Goal: Task Accomplishment & Management: Complete application form

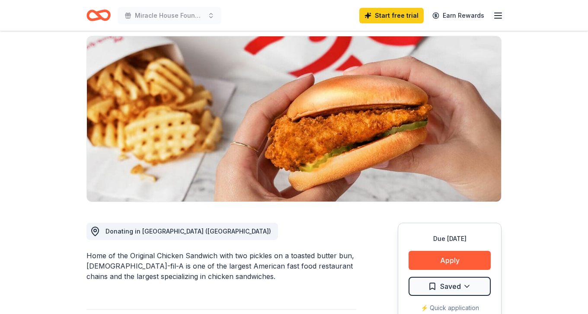
scroll to position [85, 0]
click at [455, 251] on button "Apply" at bounding box center [450, 260] width 82 height 19
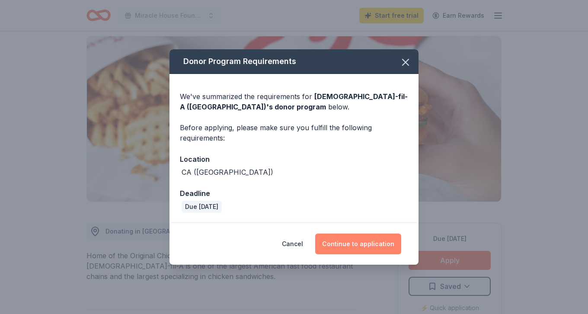
click at [355, 244] on button "Continue to application" at bounding box center [358, 243] width 86 height 21
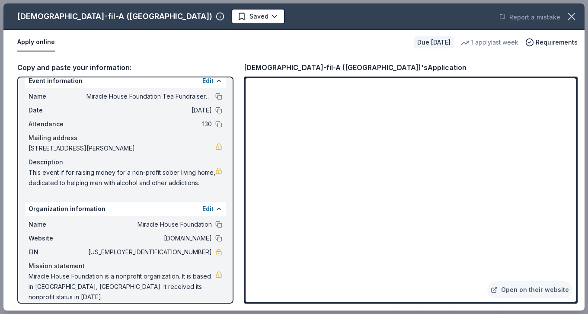
scroll to position [10, 0]
click at [571, 17] on icon "button" at bounding box center [572, 16] width 6 height 6
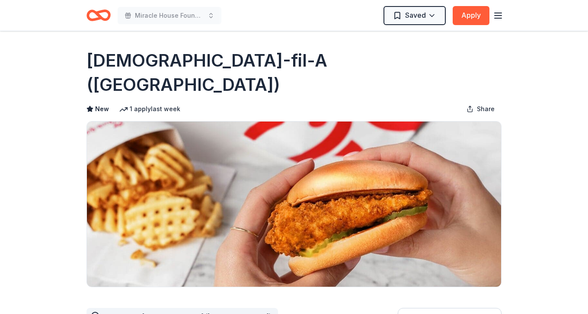
scroll to position [0, 0]
click at [500, 16] on line "button" at bounding box center [498, 16] width 7 height 0
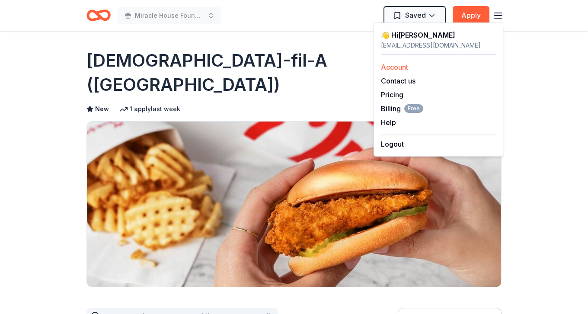
click at [401, 68] on link "Account" at bounding box center [394, 67] width 27 height 9
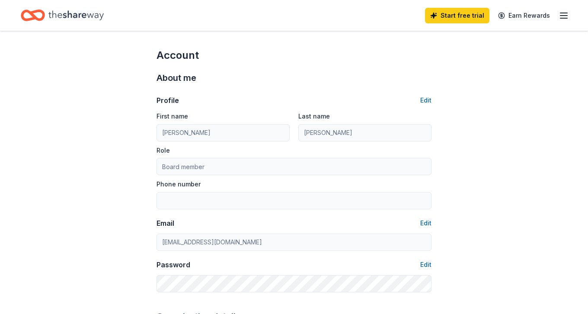
click at [557, 17] on div "Start free trial Earn Rewards" at bounding box center [497, 15] width 144 height 20
click at [561, 16] on line "button" at bounding box center [563, 16] width 7 height 0
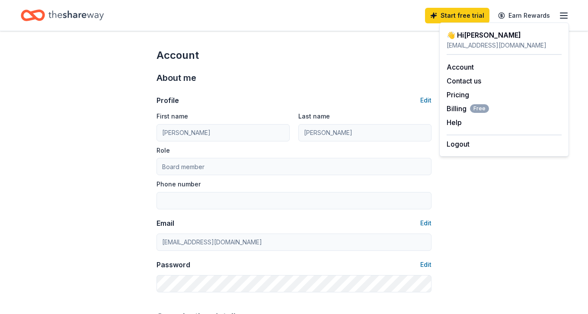
click at [377, 85] on div "Profile Edit First name Denise Last name Geltz Role Board member Phone number E…" at bounding box center [294, 189] width 275 height 208
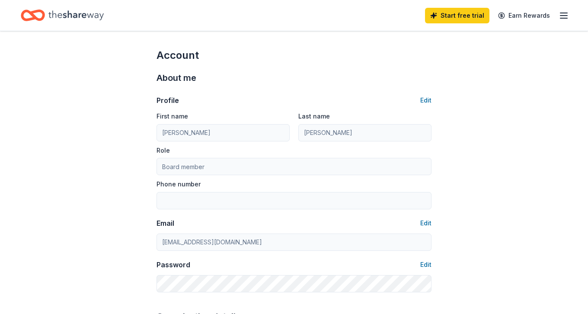
click at [81, 14] on icon "Home" at bounding box center [75, 15] width 55 height 10
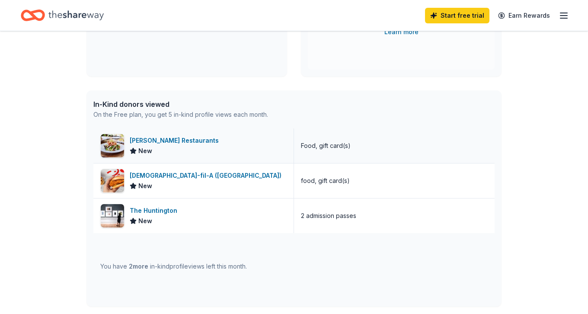
scroll to position [170, 0]
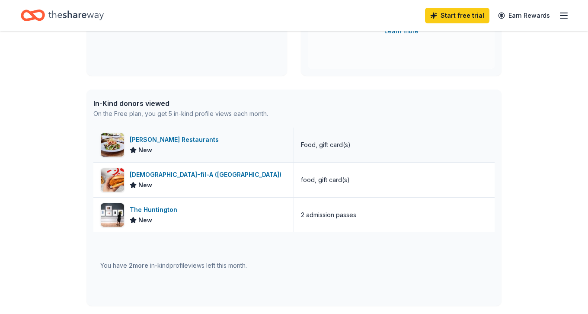
click at [176, 139] on div "Cameron Mitchell Restaurants" at bounding box center [176, 139] width 93 height 10
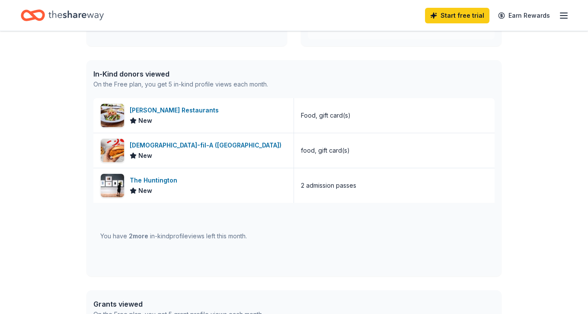
scroll to position [236, 0]
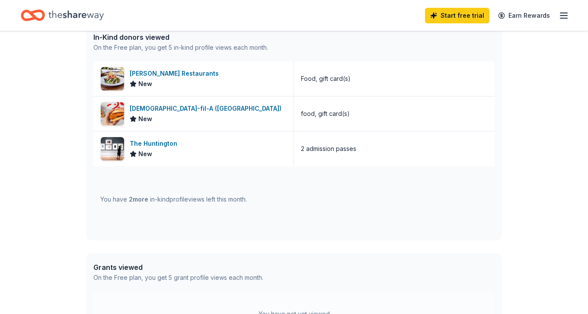
click at [243, 180] on div "You have 2 more in-kind profile views left this month." at bounding box center [293, 199] width 401 height 67
click at [140, 201] on span "2 more" at bounding box center [138, 198] width 19 height 7
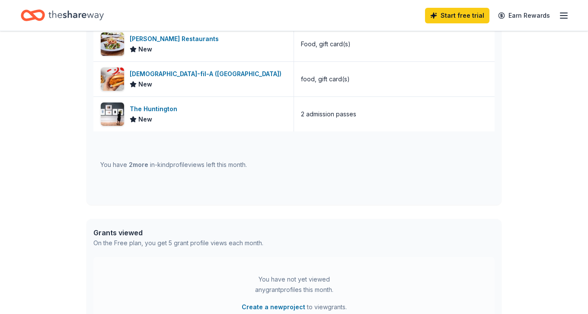
scroll to position [279, 0]
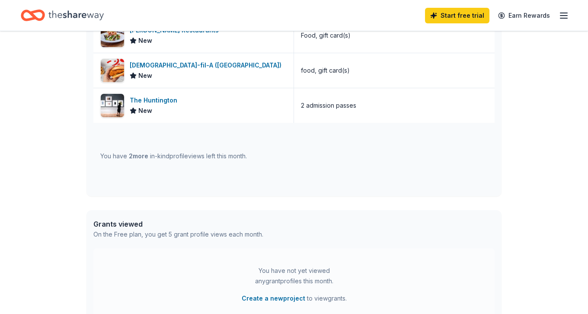
click at [151, 169] on div "You have 2 more in-kind profile views left this month." at bounding box center [293, 156] width 401 height 67
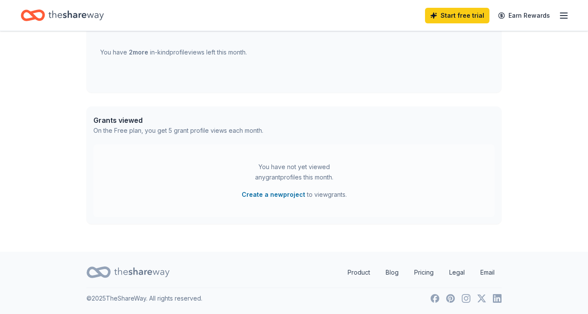
scroll to position [383, 0]
click at [356, 273] on link "Product" at bounding box center [359, 272] width 36 height 17
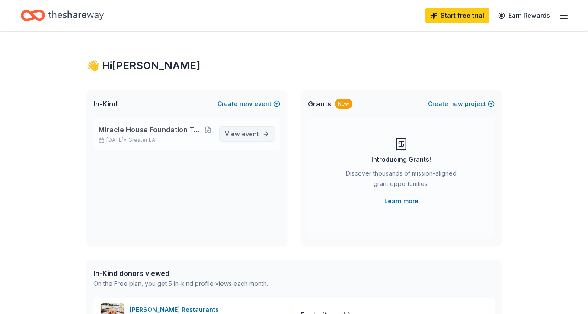
click at [242, 134] on span "View event" at bounding box center [242, 134] width 34 height 10
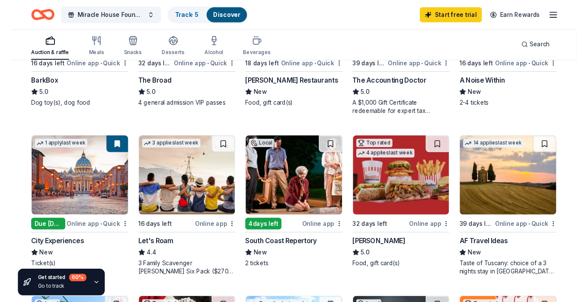
scroll to position [364, 0]
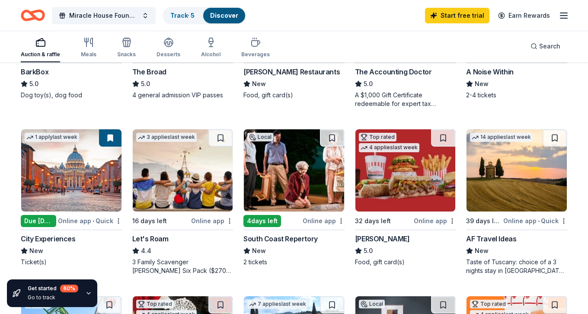
click at [284, 239] on div "South Coast Repertory" at bounding box center [280, 238] width 74 height 10
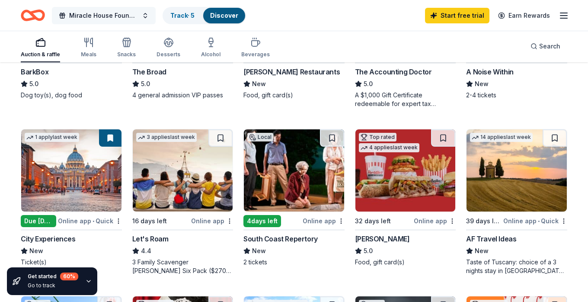
click at [92, 15] on span "Miracle House Foundation Tea Fundraiser and Online Auction" at bounding box center [103, 15] width 69 height 10
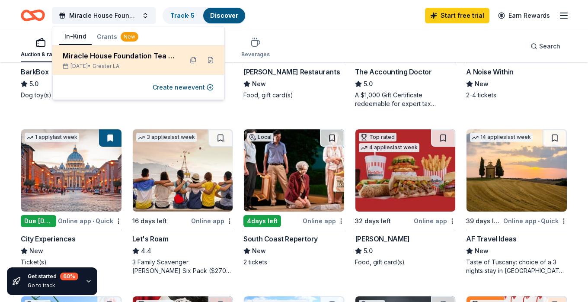
click at [116, 64] on span "Greater LA" at bounding box center [106, 66] width 27 height 7
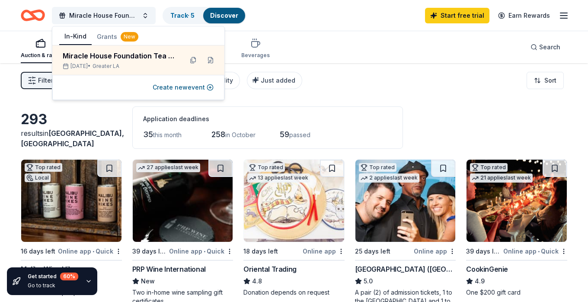
click at [74, 35] on button "In-Kind" at bounding box center [75, 37] width 32 height 16
click at [183, 16] on link "Track · 5" at bounding box center [182, 15] width 24 height 7
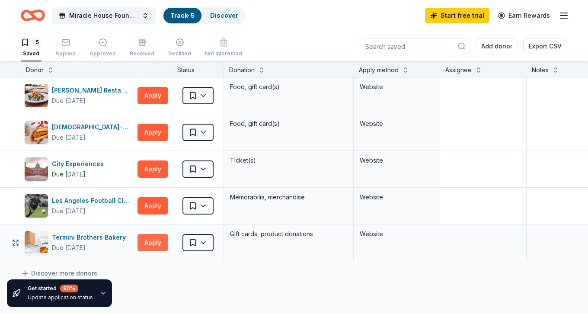
click at [146, 244] on button "Apply" at bounding box center [152, 242] width 31 height 17
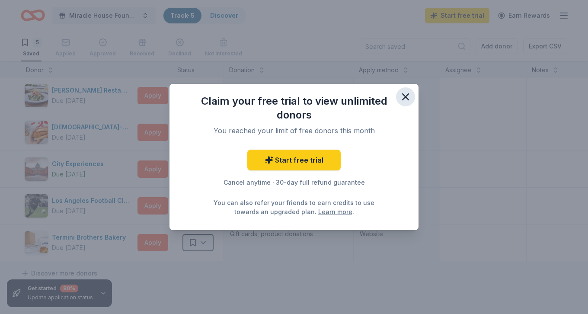
click at [406, 96] on icon "button" at bounding box center [406, 97] width 12 height 12
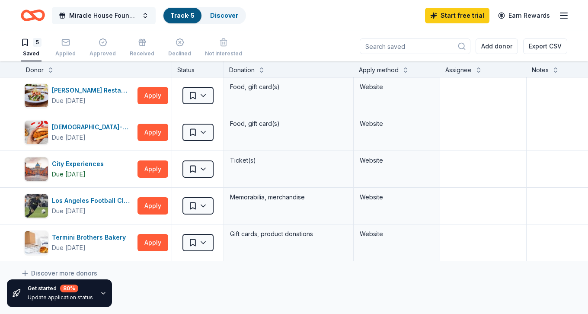
click at [145, 14] on button "Miracle House Foundation Tea Fundraiser and Online Auction" at bounding box center [104, 15] width 104 height 17
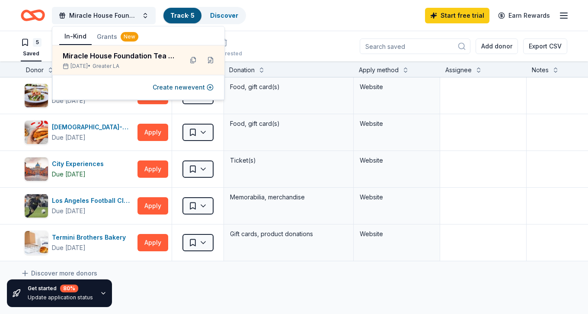
click at [566, 13] on line "button" at bounding box center [563, 13] width 7 height 0
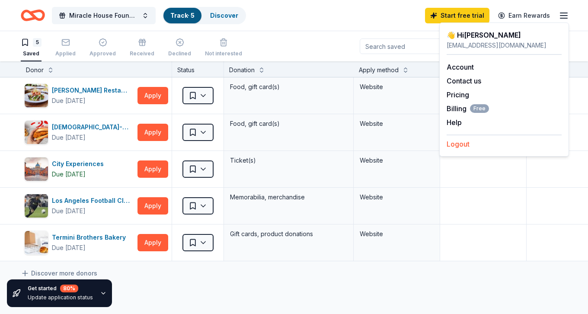
click at [460, 147] on button "Logout" at bounding box center [458, 144] width 23 height 10
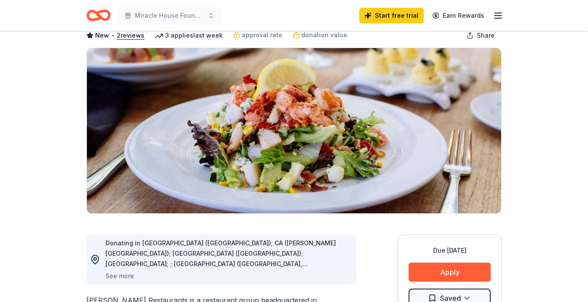
scroll to position [50, 0]
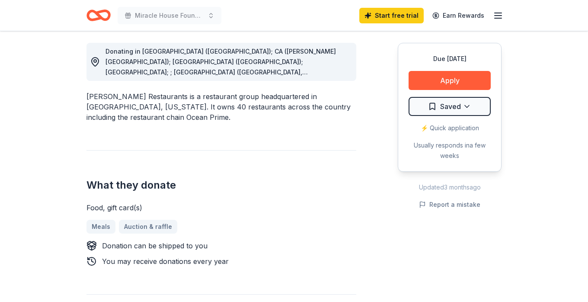
scroll to position [243, 0]
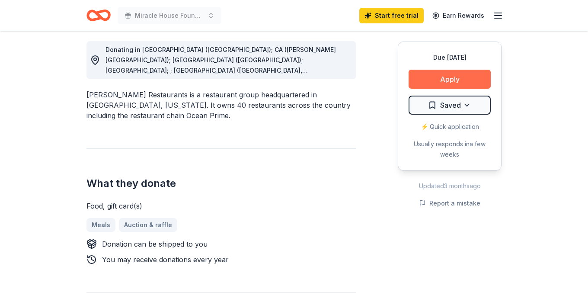
click at [456, 79] on button "Apply" at bounding box center [450, 79] width 82 height 19
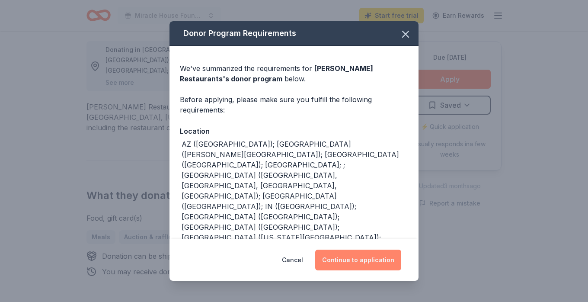
click at [360, 257] on button "Continue to application" at bounding box center [358, 259] width 86 height 21
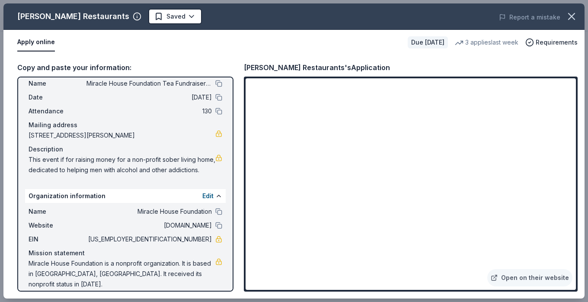
scroll to position [22, 0]
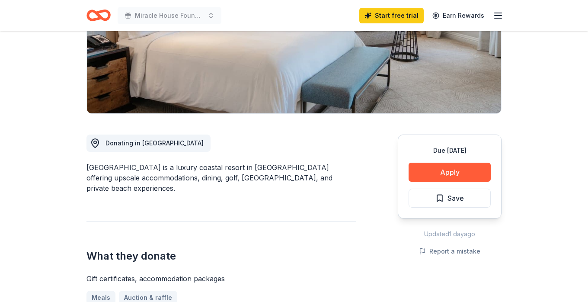
scroll to position [149, 0]
click at [447, 170] on button "Apply" at bounding box center [450, 172] width 82 height 19
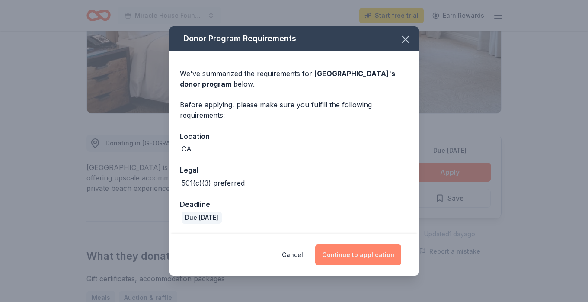
click at [362, 256] on button "Continue to application" at bounding box center [358, 254] width 86 height 21
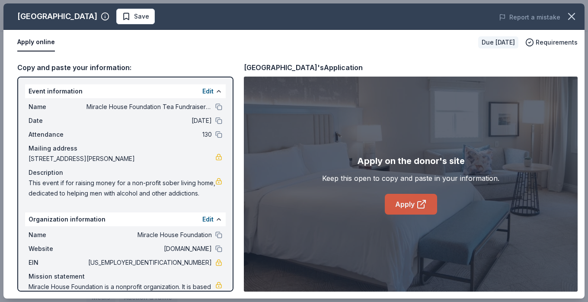
click at [406, 206] on link "Apply" at bounding box center [411, 204] width 52 height 21
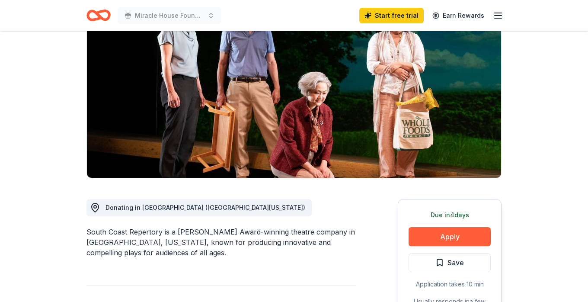
scroll to position [96, 0]
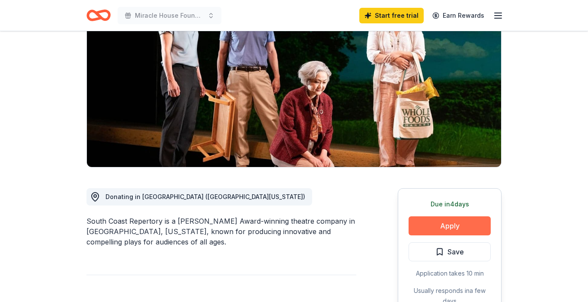
click at [451, 226] on button "Apply" at bounding box center [450, 225] width 82 height 19
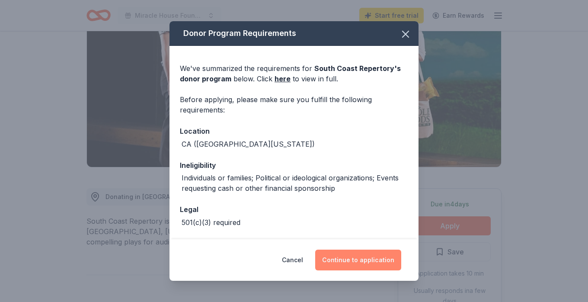
click at [362, 261] on button "Continue to application" at bounding box center [358, 259] width 86 height 21
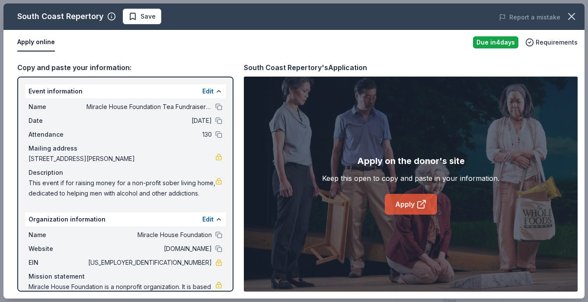
click at [412, 205] on link "Apply" at bounding box center [411, 204] width 52 height 21
